Goal: Information Seeking & Learning: Learn about a topic

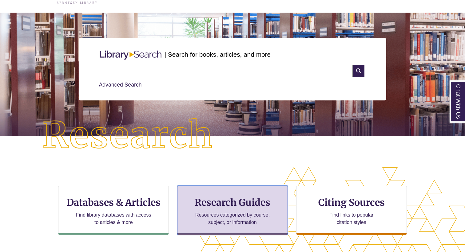
scroll to position [134, 465]
click at [197, 199] on h3 "Research Guides" at bounding box center [232, 202] width 100 height 12
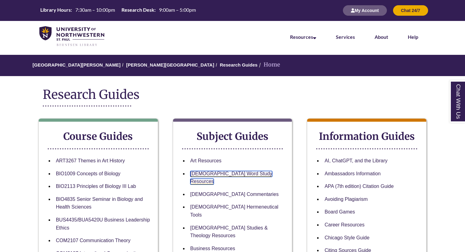
click at [217, 174] on link "Bible Word Study Resources" at bounding box center [231, 178] width 82 height 14
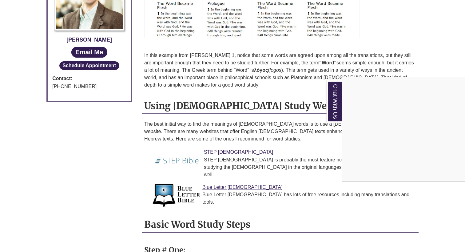
scroll to position [386, 0]
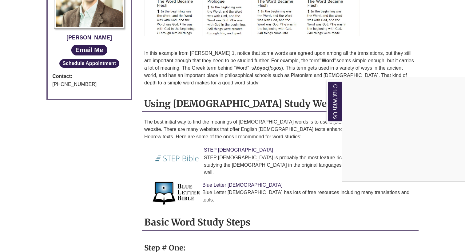
click at [215, 137] on div "Chat With Us" at bounding box center [232, 126] width 465 height 252
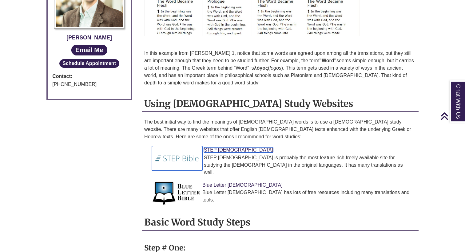
click at [215, 147] on link "STEP Bible" at bounding box center [238, 149] width 69 height 5
